Goal: Navigation & Orientation: Find specific page/section

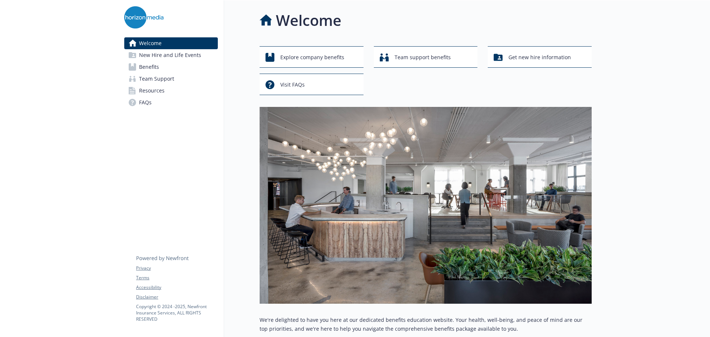
click at [160, 91] on span "Resources" at bounding box center [152, 91] width 26 height 12
